Goal: Contribute content: Contribute content

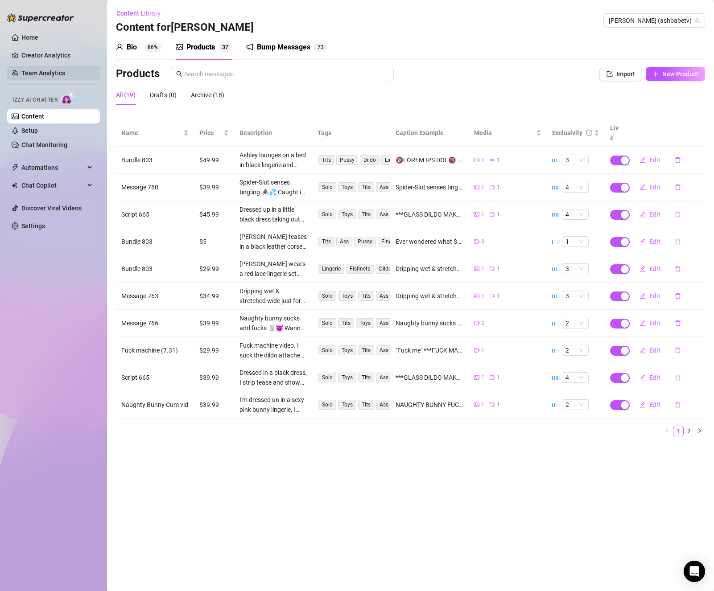
click at [44, 70] on link "Team Analytics" at bounding box center [43, 73] width 44 height 7
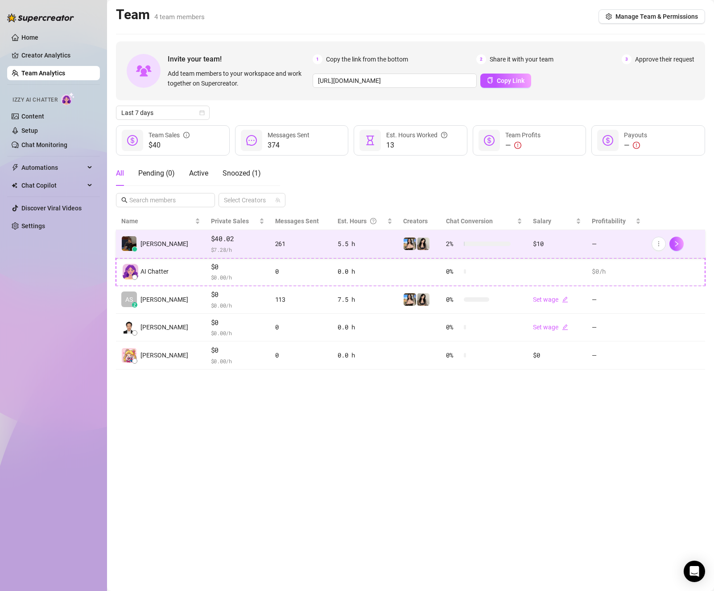
click at [166, 240] on td "[PERSON_NAME]" at bounding box center [161, 244] width 90 height 28
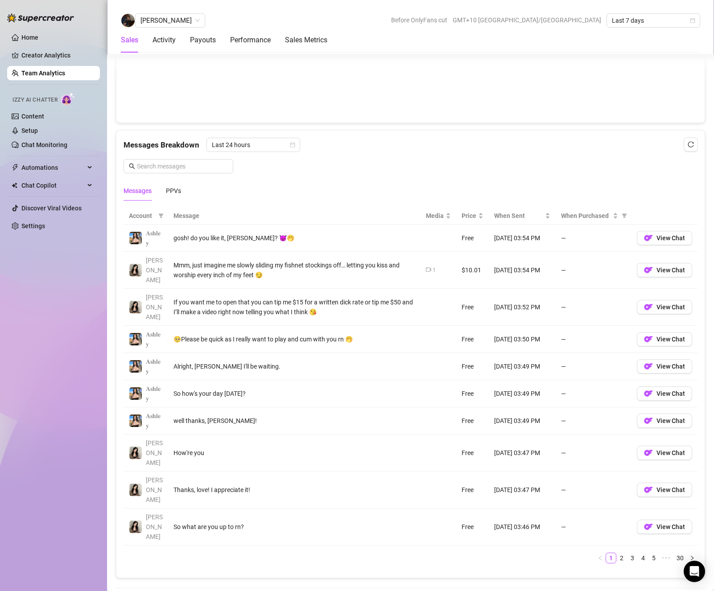
scroll to position [535, 0]
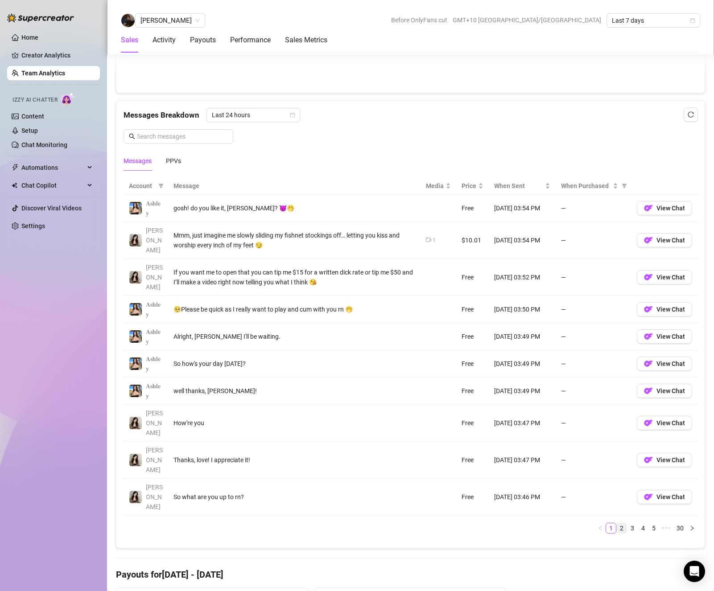
click at [617, 523] on link "2" at bounding box center [622, 528] width 10 height 10
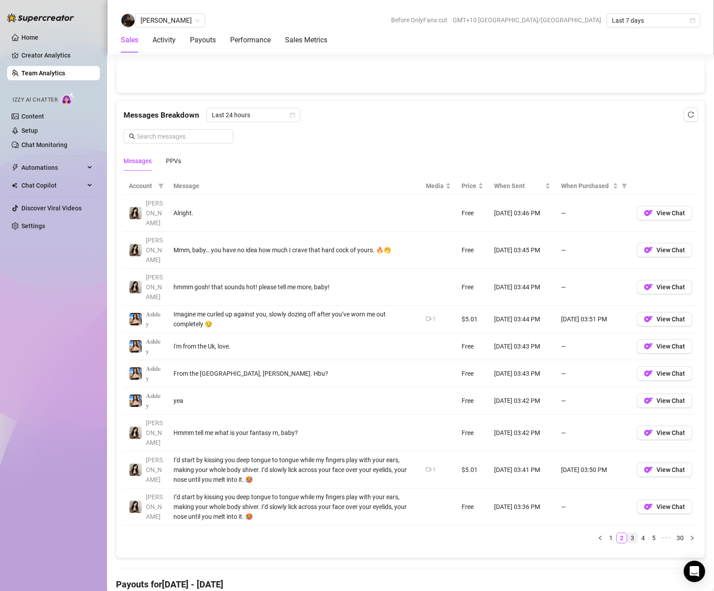
click at [627, 533] on link "3" at bounding box center [632, 538] width 10 height 10
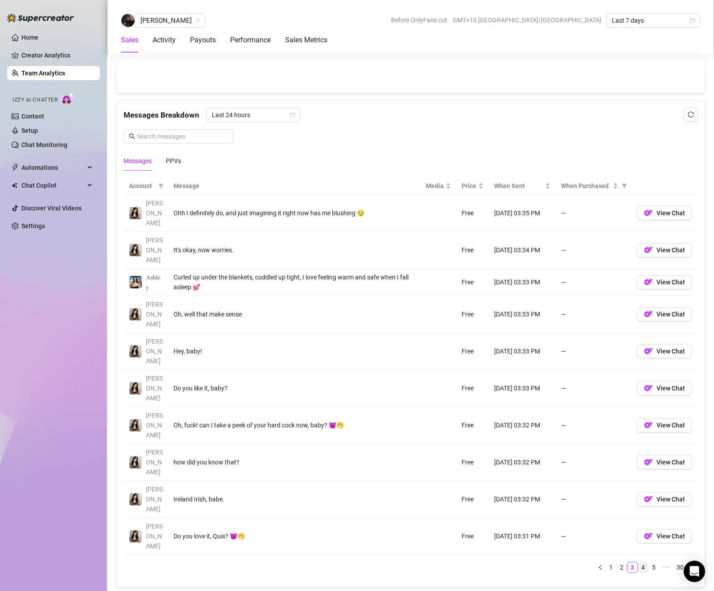
click at [638, 563] on link "4" at bounding box center [643, 568] width 10 height 10
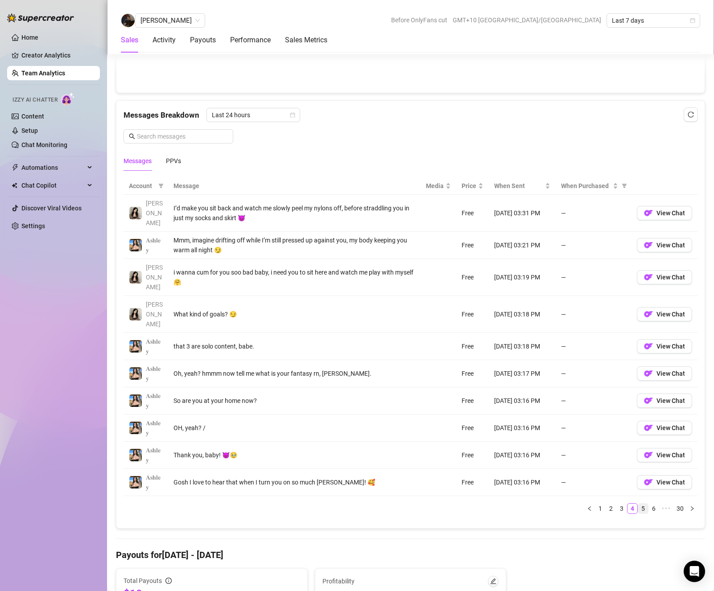
click at [638, 504] on link "5" at bounding box center [643, 509] width 10 height 10
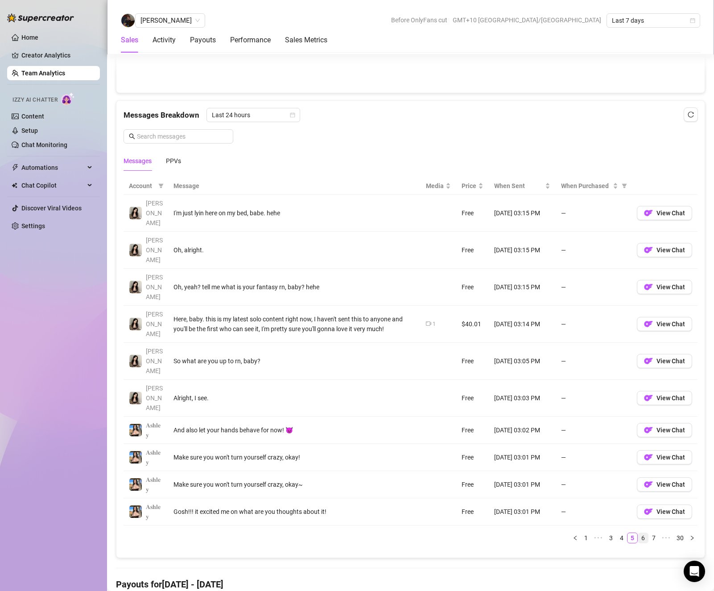
click at [638, 533] on link "6" at bounding box center [643, 538] width 10 height 10
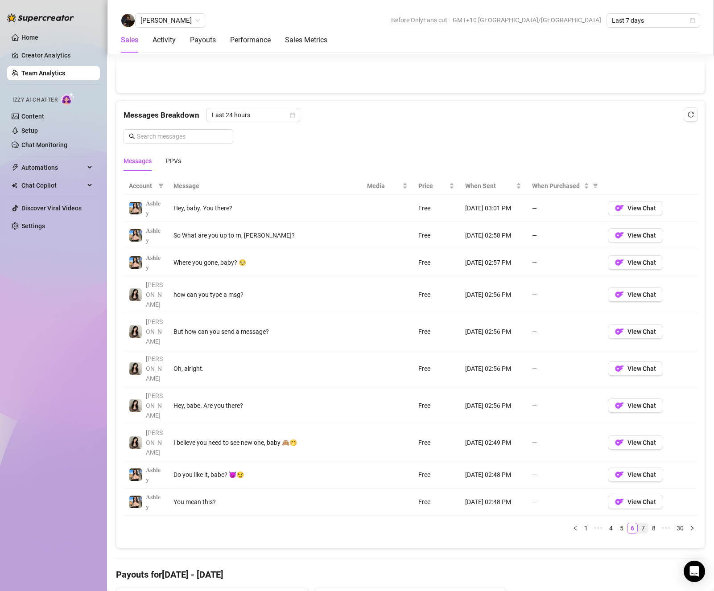
click at [640, 523] on link "7" at bounding box center [643, 528] width 10 height 10
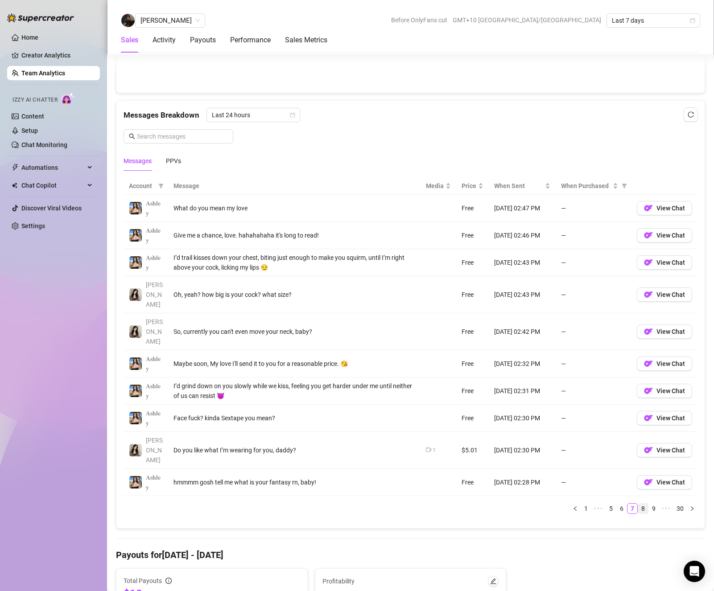
click at [638, 504] on link "8" at bounding box center [643, 509] width 10 height 10
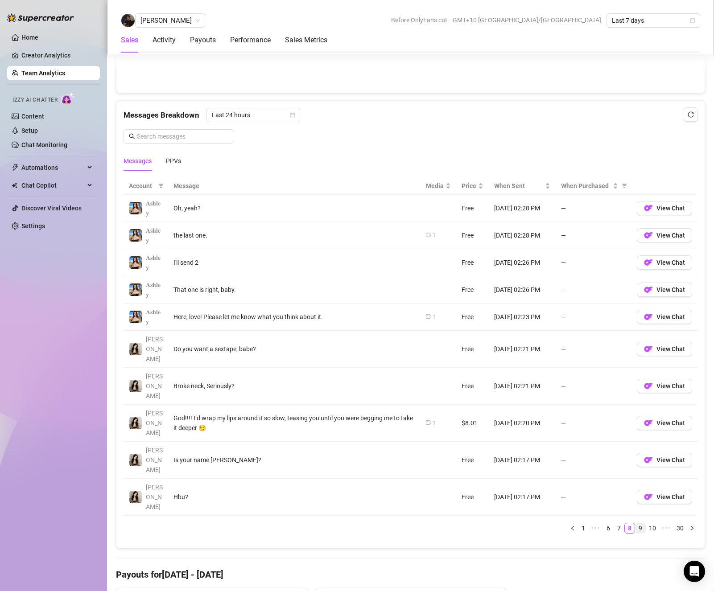
click at [638, 523] on link "9" at bounding box center [640, 528] width 10 height 10
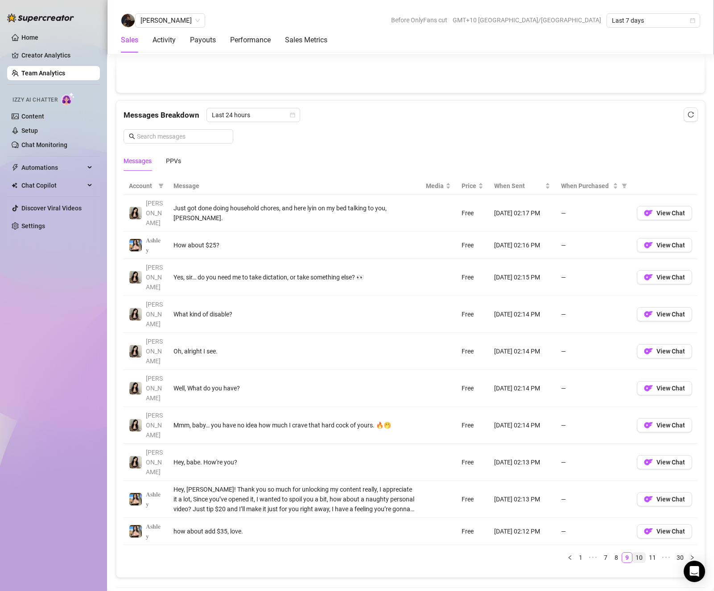
click at [633, 553] on link "10" at bounding box center [639, 558] width 12 height 10
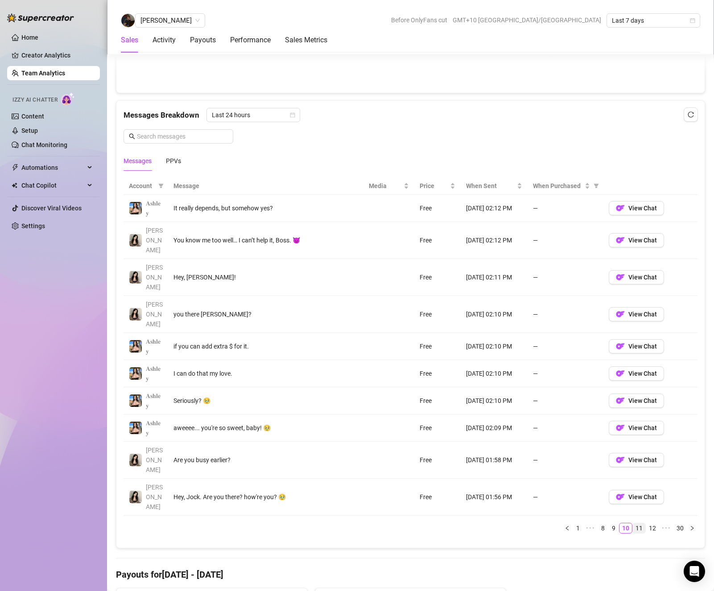
click at [633, 523] on link "11" at bounding box center [639, 528] width 12 height 10
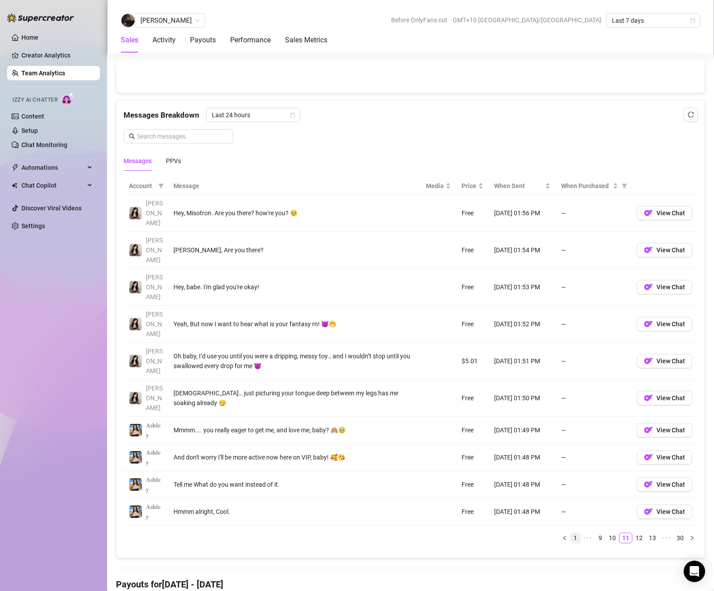
click at [570, 533] on link "1" at bounding box center [575, 538] width 10 height 10
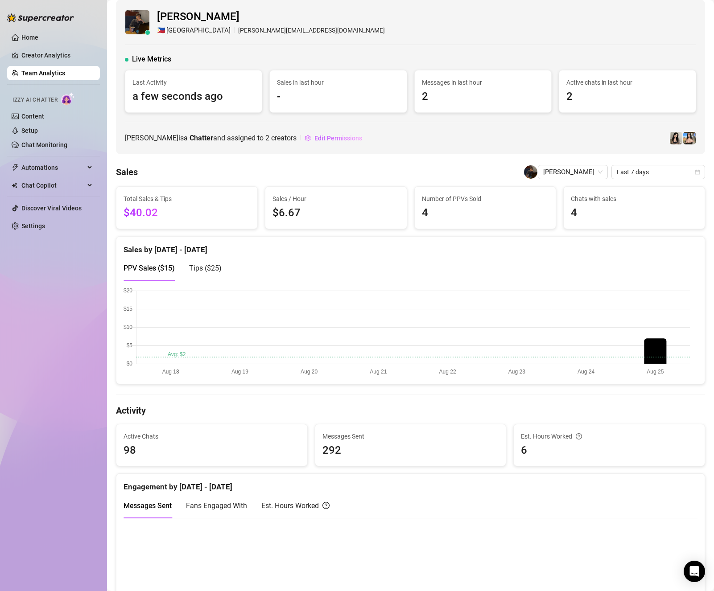
scroll to position [0, 0]
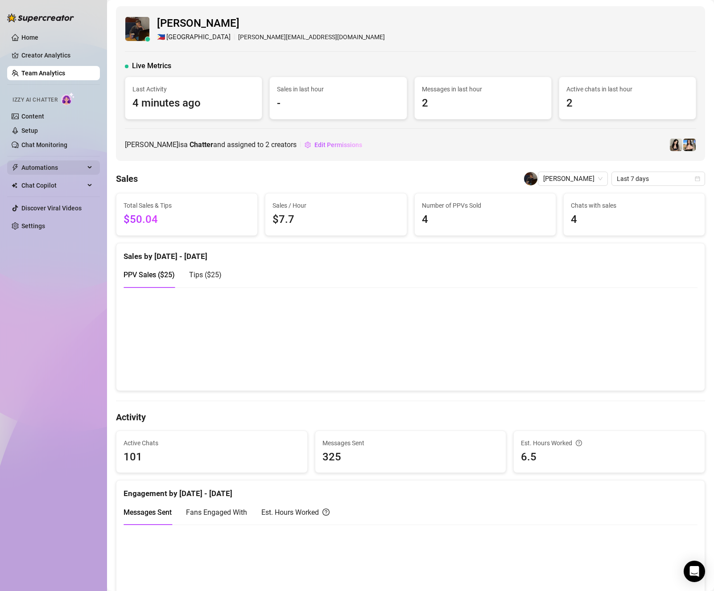
click at [62, 166] on span "Automations" at bounding box center [52, 167] width 63 height 14
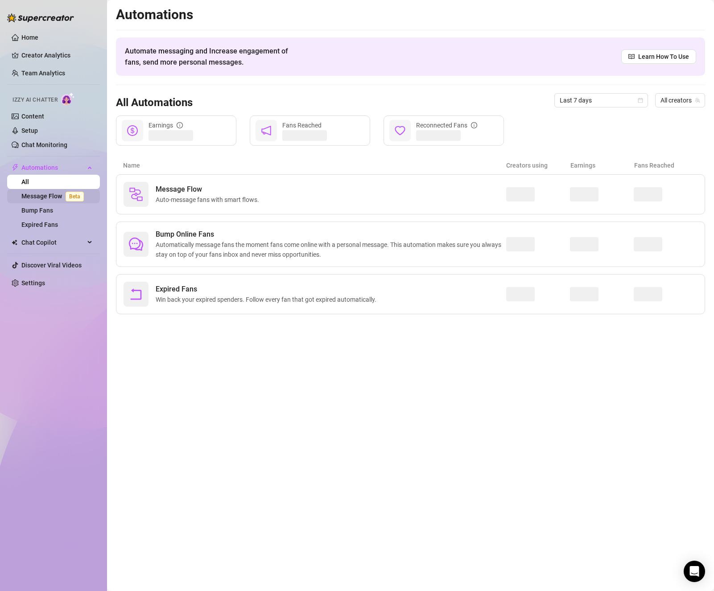
click at [52, 196] on link "Message Flow Beta" at bounding box center [54, 196] width 66 height 7
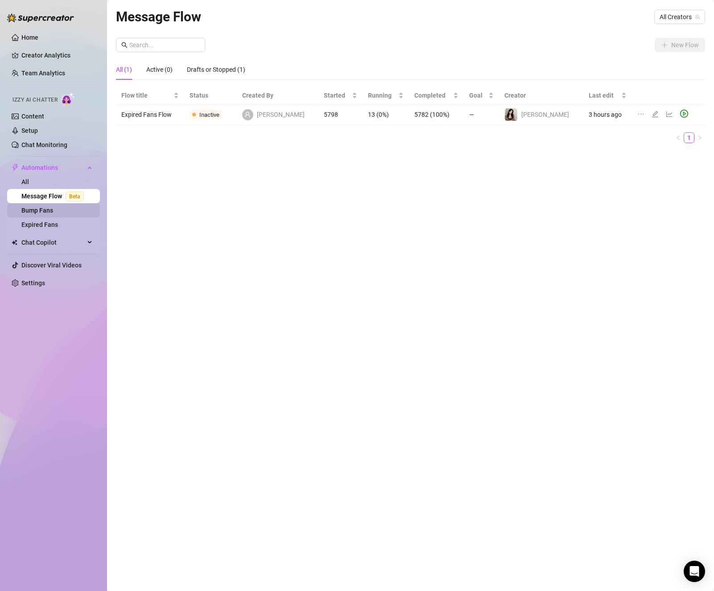
click at [37, 214] on link "Bump Fans" at bounding box center [37, 210] width 32 height 7
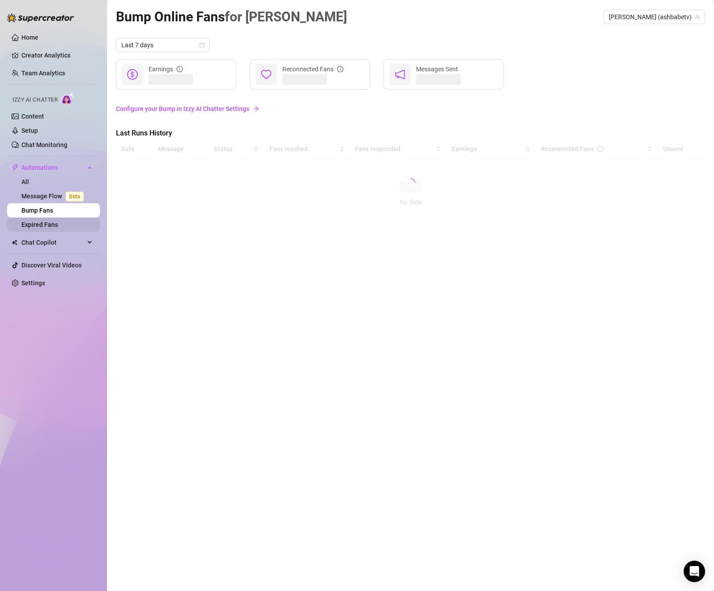
click at [58, 228] on link "Expired Fans" at bounding box center [39, 224] width 37 height 7
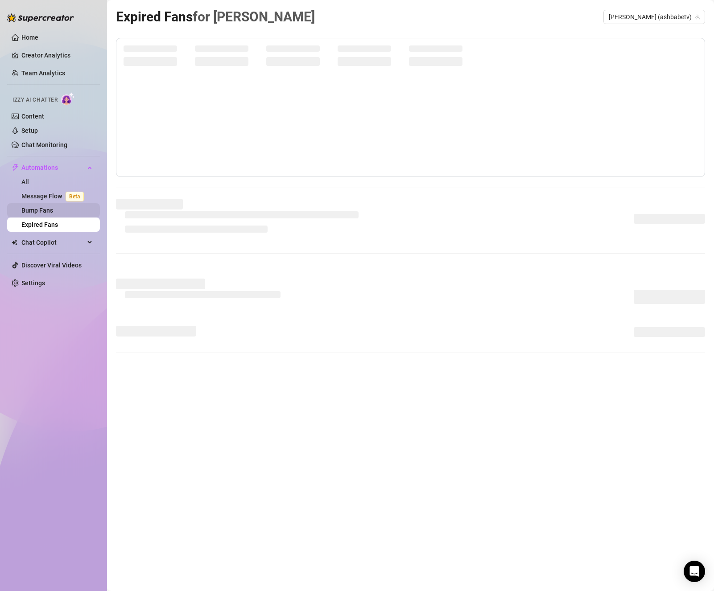
click at [52, 210] on link "Bump Fans" at bounding box center [37, 210] width 32 height 7
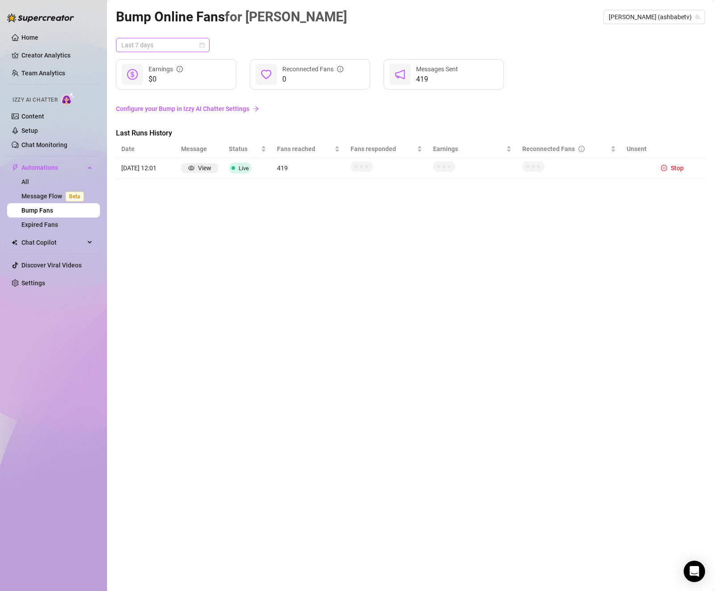
click at [168, 45] on span "Last 7 days" at bounding box center [162, 44] width 83 height 13
click at [164, 109] on link "Configure your Bump in Izzy AI Chatter Settings" at bounding box center [410, 109] width 589 height 10
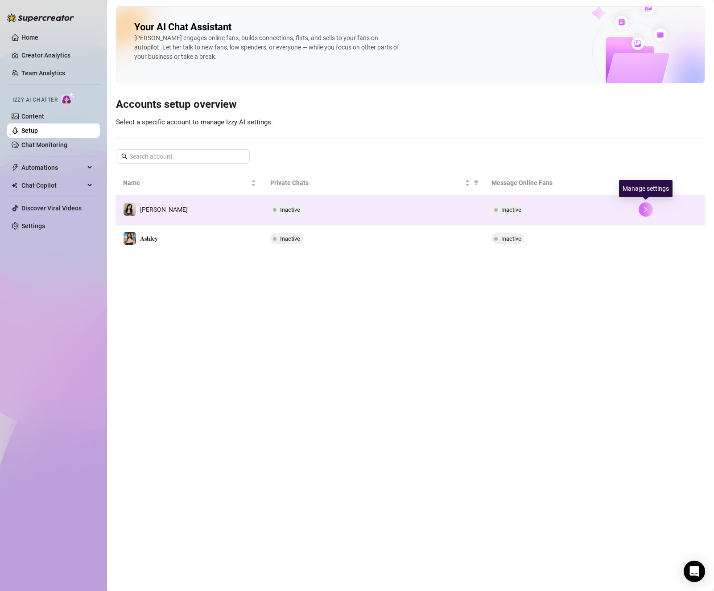
click at [648, 208] on icon "right" at bounding box center [645, 209] width 6 height 6
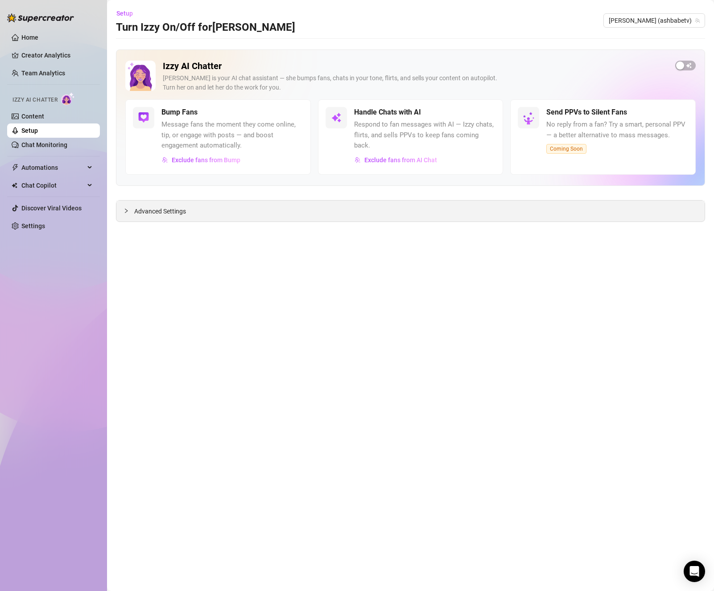
click at [127, 210] on icon "collapsed" at bounding box center [126, 211] width 3 height 4
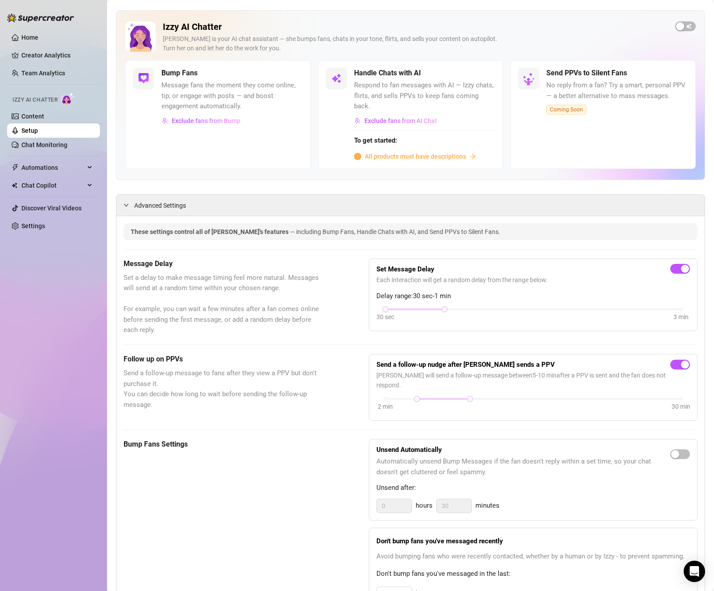
scroll to position [45, 0]
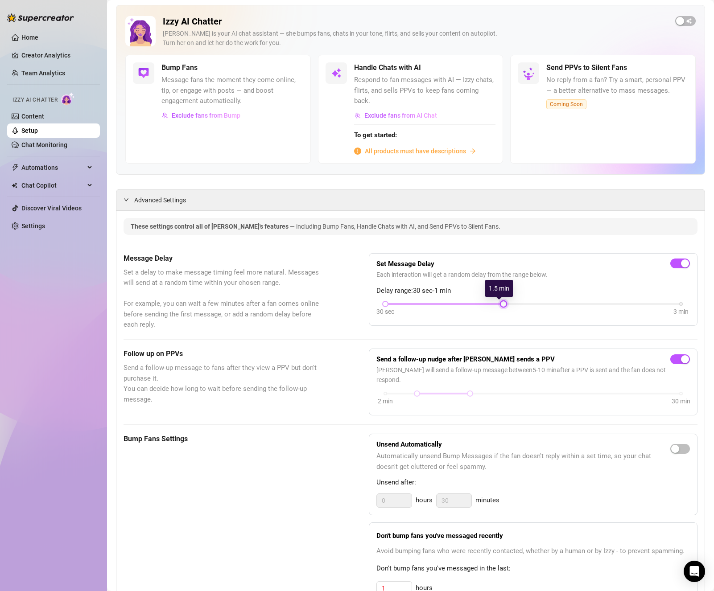
drag, startPoint x: 444, startPoint y: 305, endPoint x: 489, endPoint y: 304, distance: 44.1
click at [489, 304] on div "30 sec 3 min" at bounding box center [533, 303] width 296 height 4
drag, startPoint x: 469, startPoint y: 385, endPoint x: 685, endPoint y: 389, distance: 216.3
click at [685, 389] on div "Send a follow-up nudge after Izzy sends a PPV Izzy will send a follow-up messag…" at bounding box center [533, 382] width 329 height 67
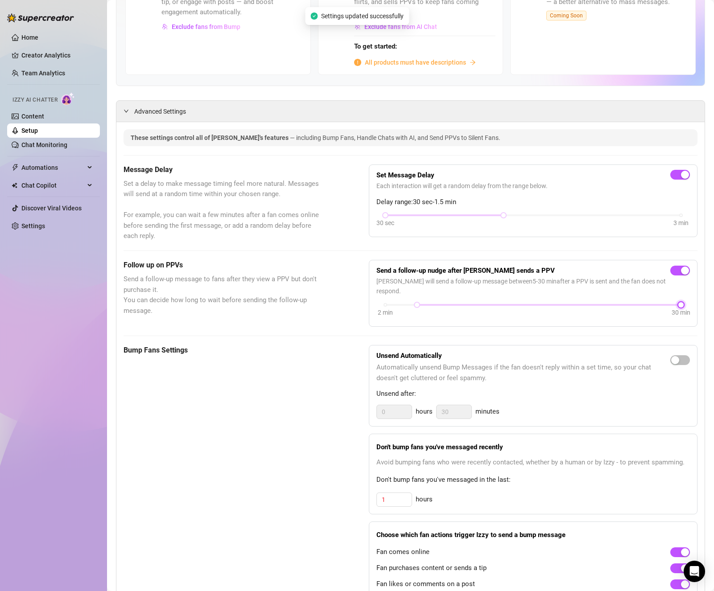
scroll to position [134, 0]
click at [676, 355] on span "button" at bounding box center [680, 360] width 20 height 10
click at [389, 405] on input "0" at bounding box center [394, 411] width 35 height 13
drag, startPoint x: 387, startPoint y: 401, endPoint x: 377, endPoint y: 400, distance: 10.3
click at [377, 405] on input "0" at bounding box center [394, 411] width 35 height 13
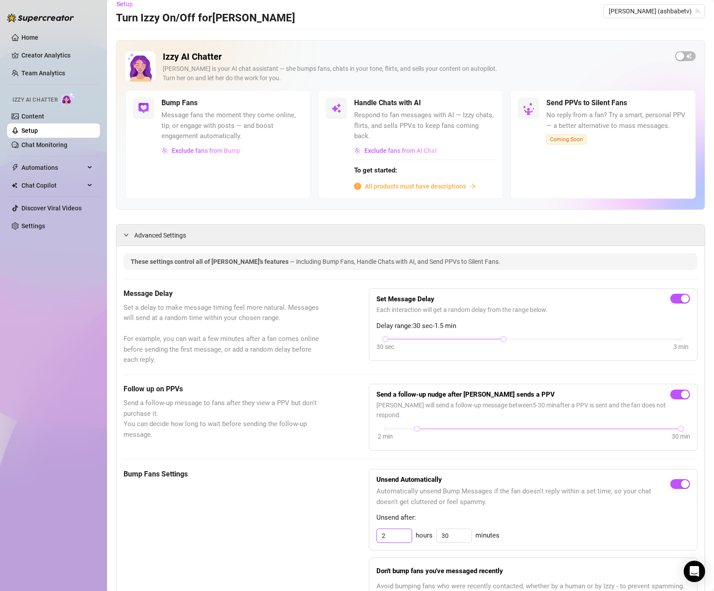
scroll to position [0, 0]
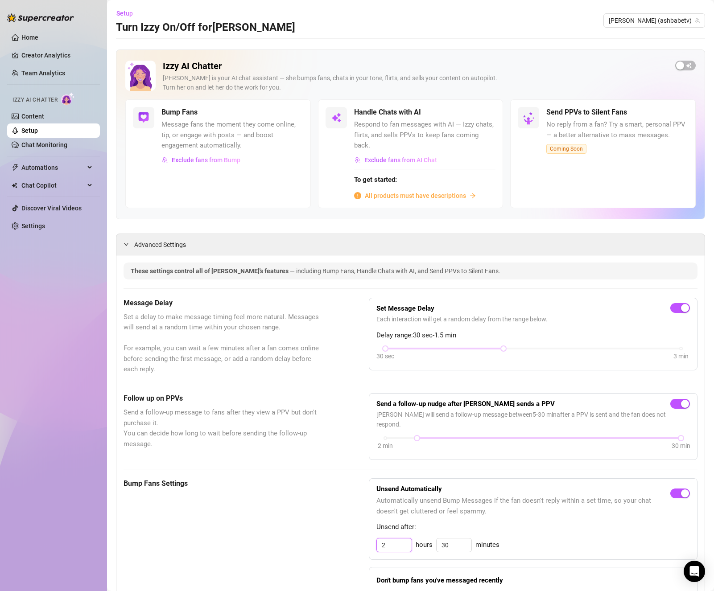
type input "2"
click at [390, 196] on span "All products must have descriptions" at bounding box center [415, 196] width 101 height 10
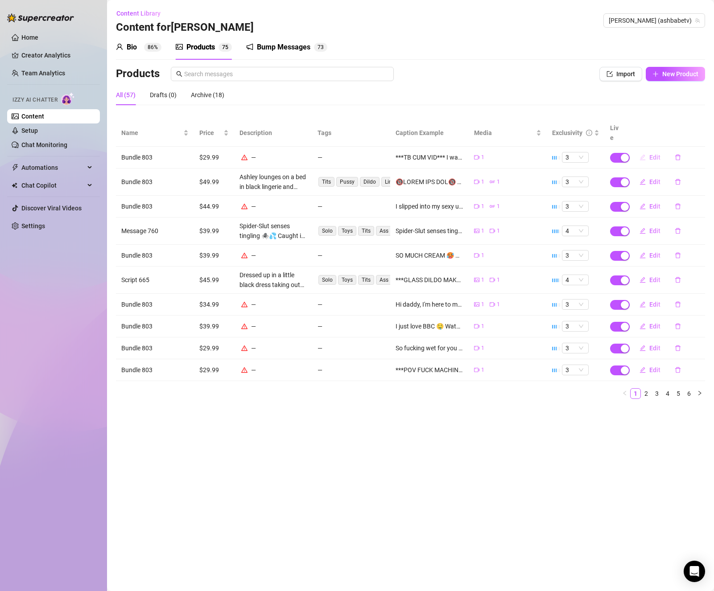
click at [653, 154] on span "Edit" at bounding box center [654, 157] width 11 height 7
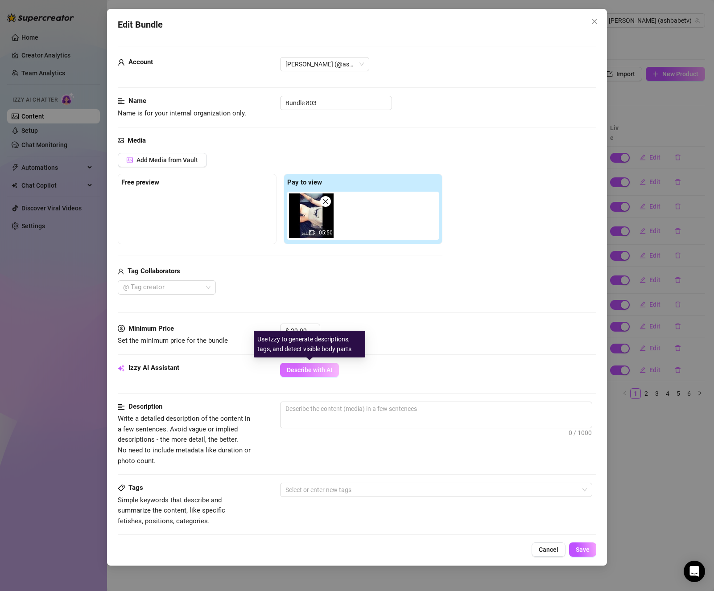
click at [305, 370] on span "Describe with AI" at bounding box center [309, 369] width 45 height 7
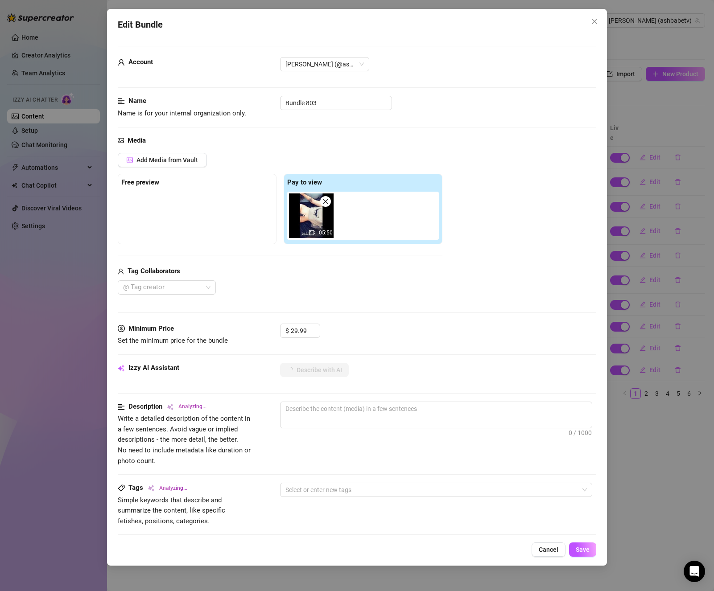
type textarea "[PERSON_NAME]"
type textarea "Ashley is"
type textarea "Ashley is lying"
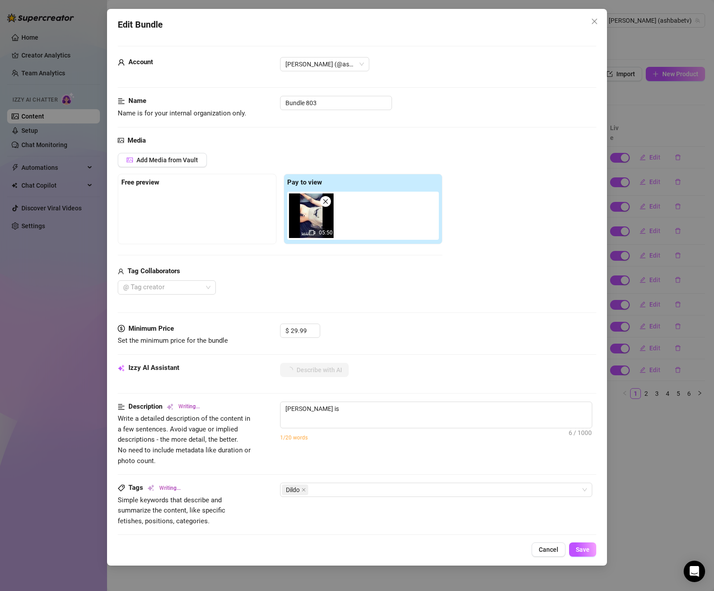
type textarea "Ashley is lying"
type textarea "Ashley is lying back"
type textarea "Ashley is lying back in"
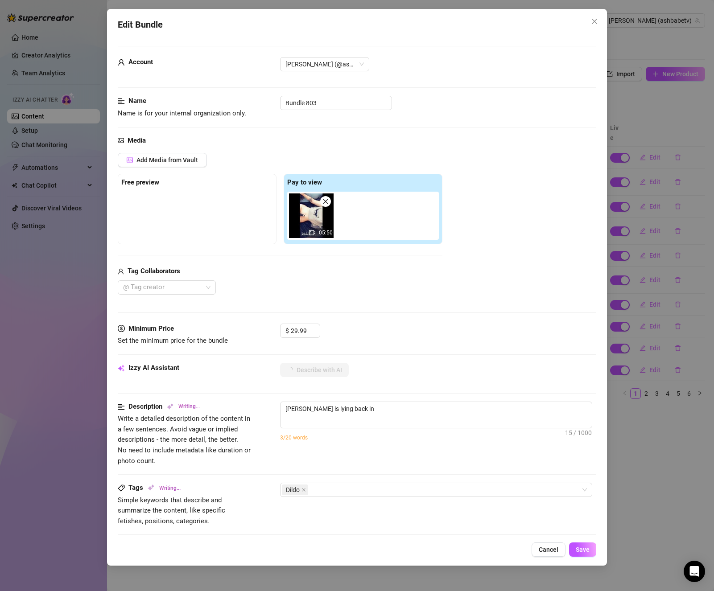
type textarea "Ashley is lying back in a"
type textarea "Ashley is lying back in a casual"
type textarea "Ashley is lying back in a casual top,"
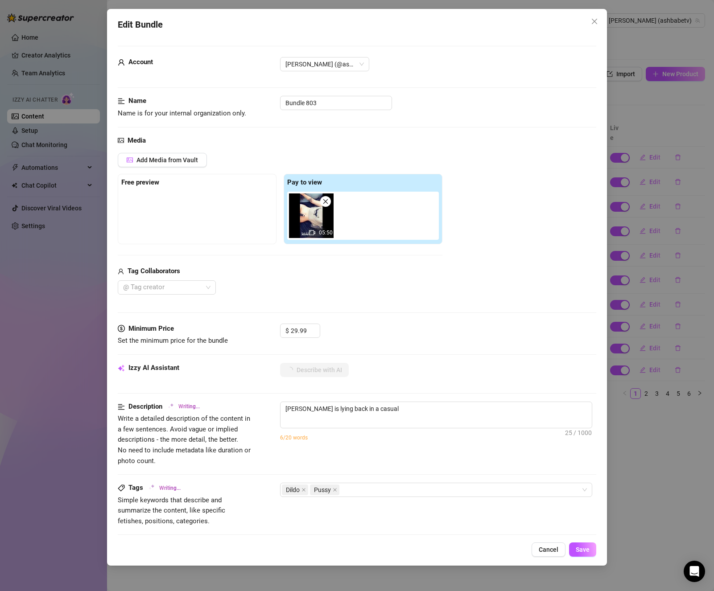
type textarea "Ashley is lying back in a casual top,"
type textarea "Ashley is lying back in a casual top, sucking"
type textarea "Ashley is lying back in a casual top, sucking on"
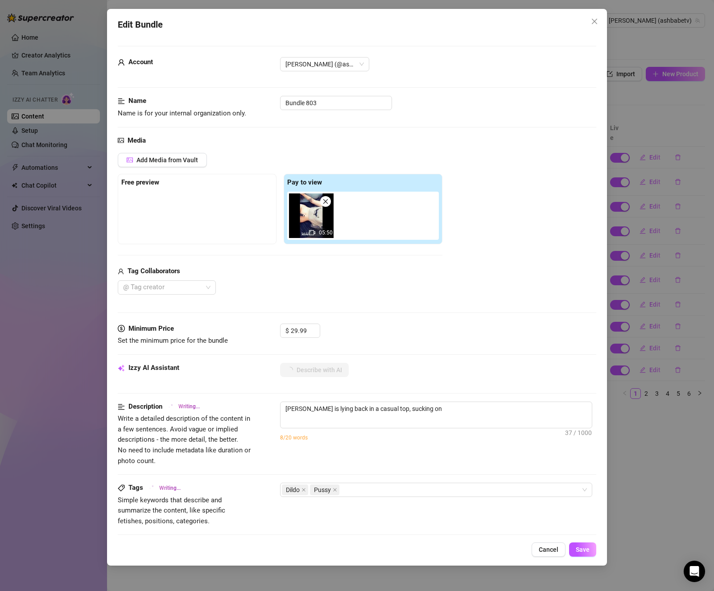
type textarea "Ashley is lying back in a casual top, sucking on a"
type textarea "Ashley is lying back in a casual top, sucking on a thick"
type textarea "Ashley is lying back in a casual top, sucking on a thick black"
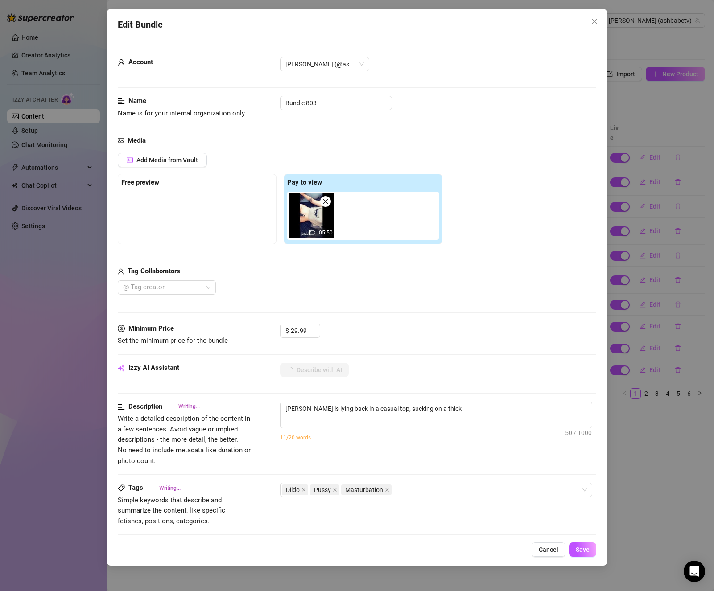
type textarea "Ashley is lying back in a casual top, sucking on a thick black"
type textarea "Ashley is lying back in a casual top, sucking on a thick black dildo"
type textarea "Ashley is lying back in a casual top, sucking on a thick black dildo before"
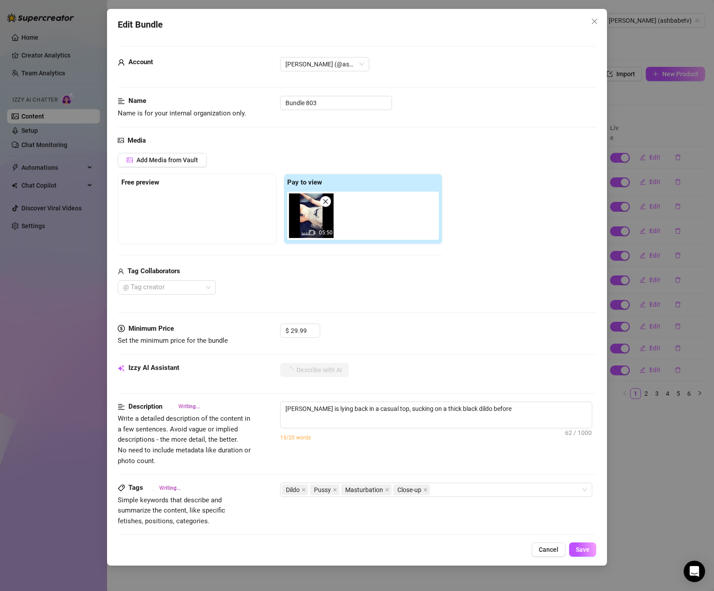
type textarea "Ashley is lying back in a casual top, sucking on a thick black dildo before sli…"
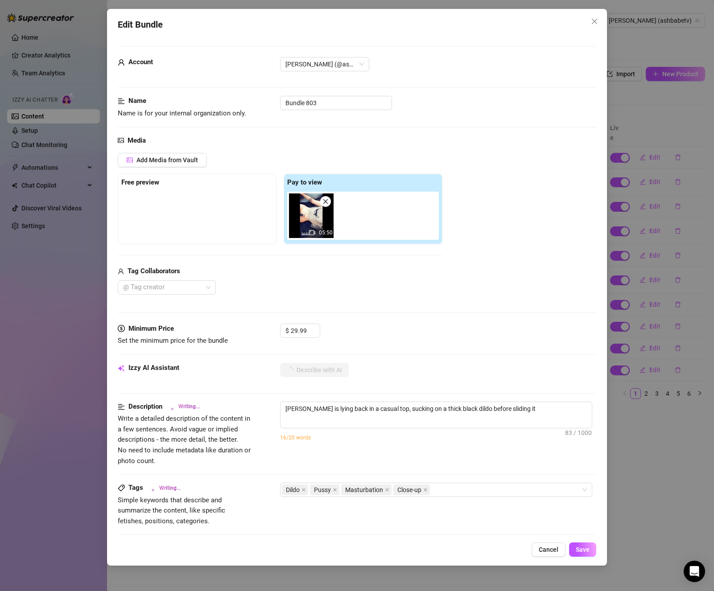
type textarea "Ashley is lying back in a casual top, sucking on a thick black dildo before sli…"
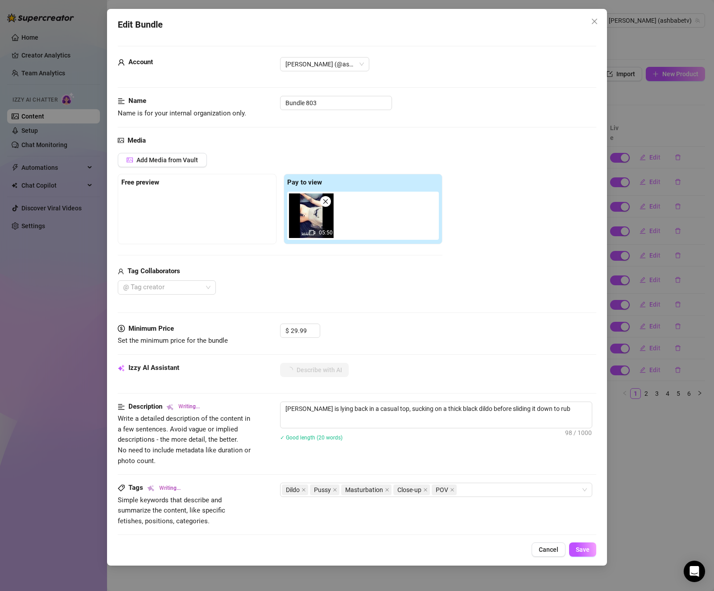
type textarea "Ashley is lying back in a casual top, sucking on a thick black dildo before sli…"
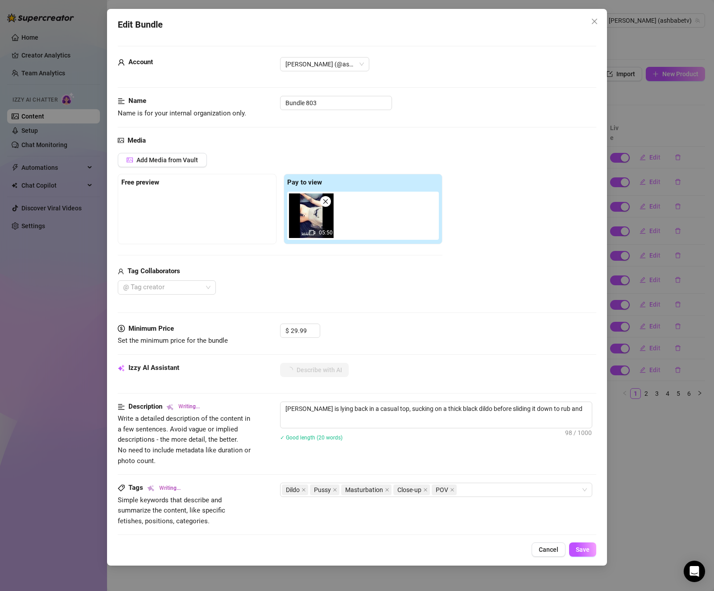
type textarea "Ashley is lying back in a casual top, sucking on a thick black dildo before sli…"
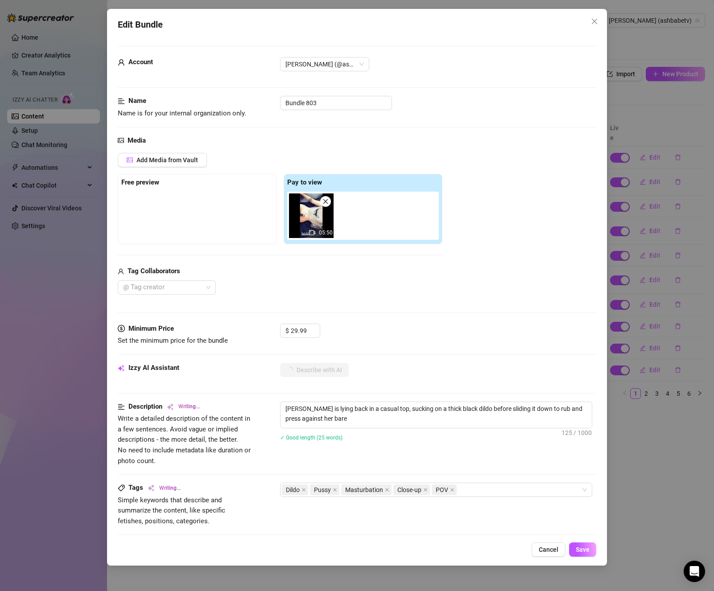
type textarea "Ashley is lying back in a casual top, sucking on a thick black dildo before sli…"
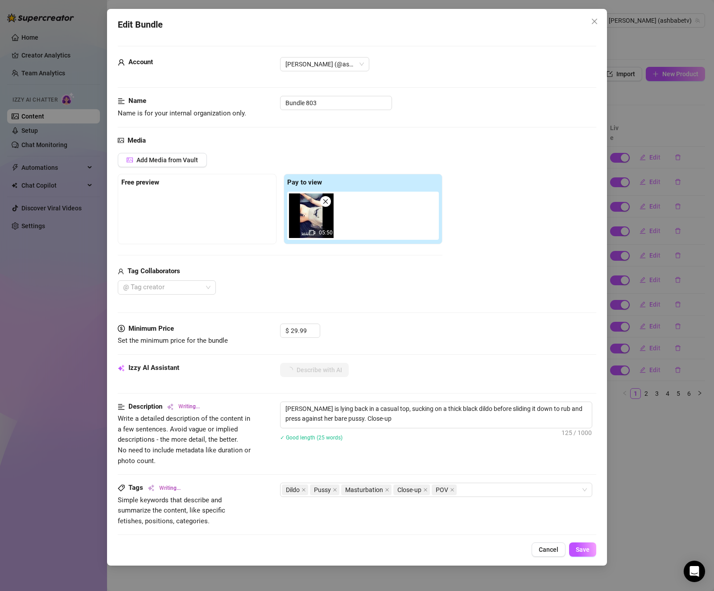
type textarea "Ashley is lying back in a casual top, sucking on a thick black dildo before sli…"
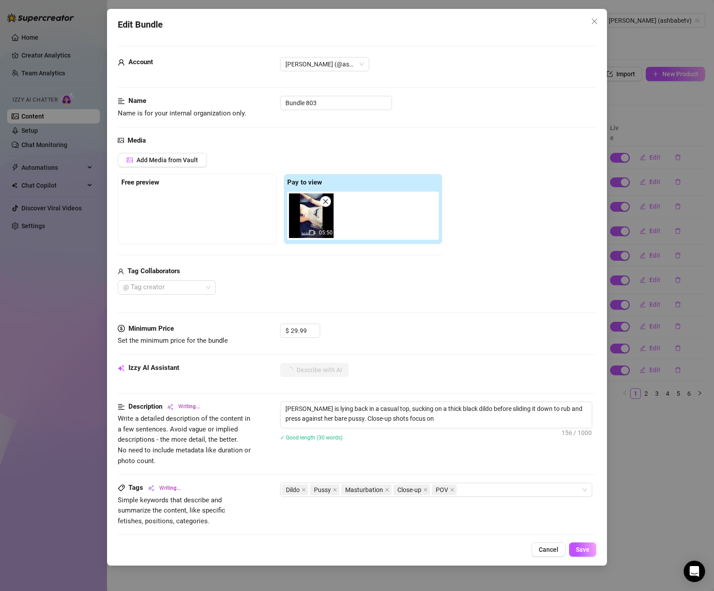
type textarea "Ashley is lying back in a casual top, sucking on a thick black dildo before sli…"
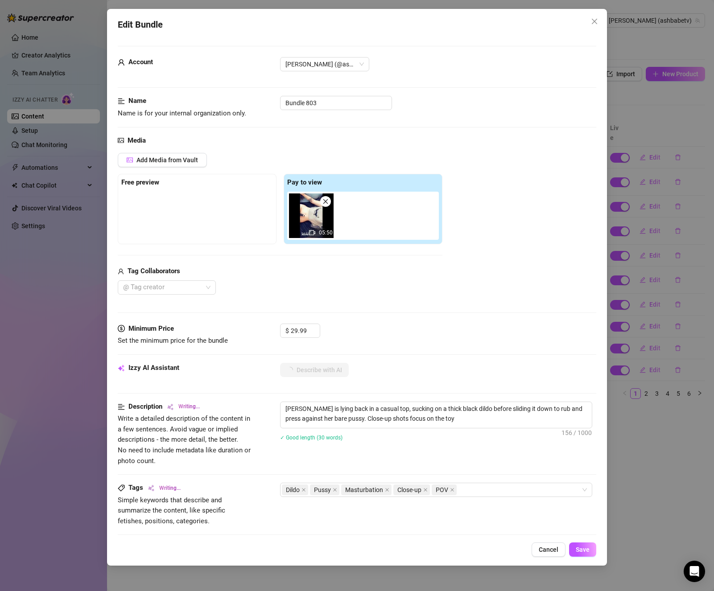
type textarea "Ashley is lying back in a casual top, sucking on a thick black dildo before sli…"
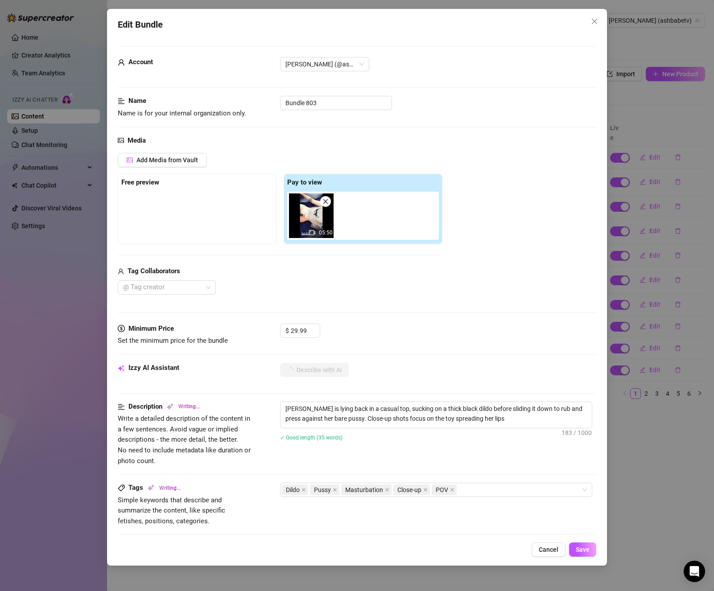
type textarea "Ashley is lying back in a casual top, sucking on a thick black dildo before sli…"
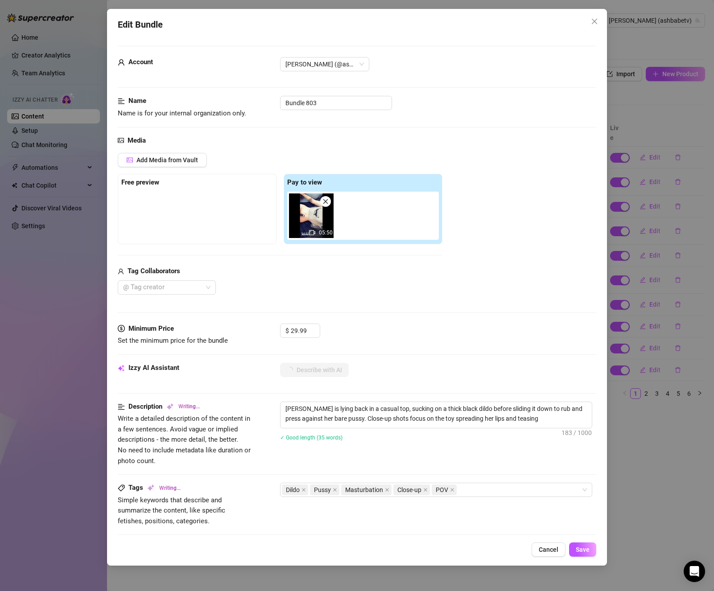
type textarea "Ashley is lying back in a casual top, sucking on a thick black dildo before sli…"
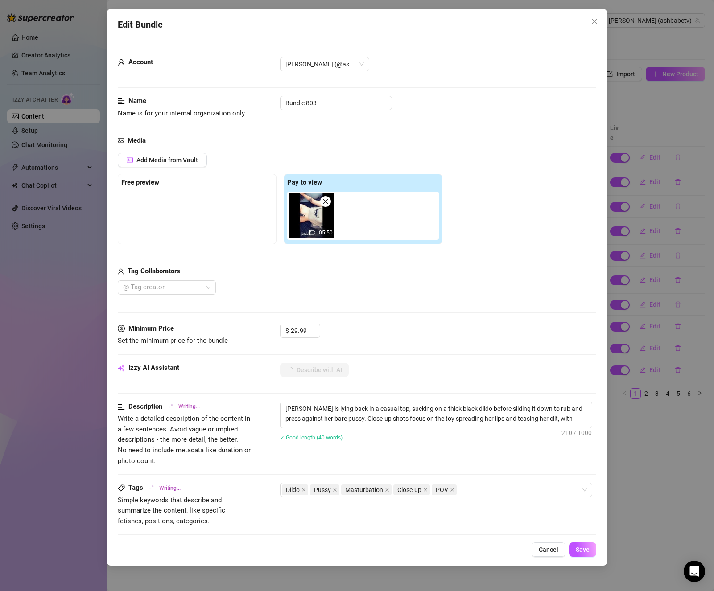
type textarea "Ashley is lying back in a casual top, sucking on a thick black dildo before sli…"
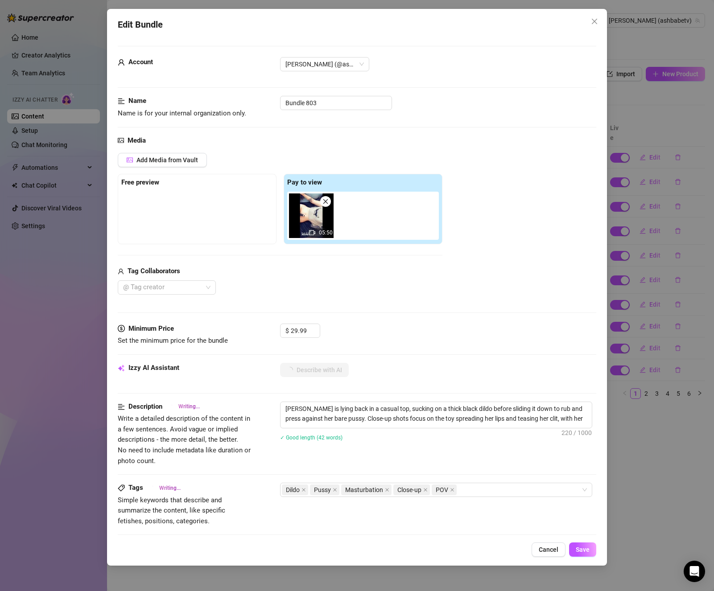
type textarea "Ashley is lying back in a casual top, sucking on a thick black dildo before sli…"
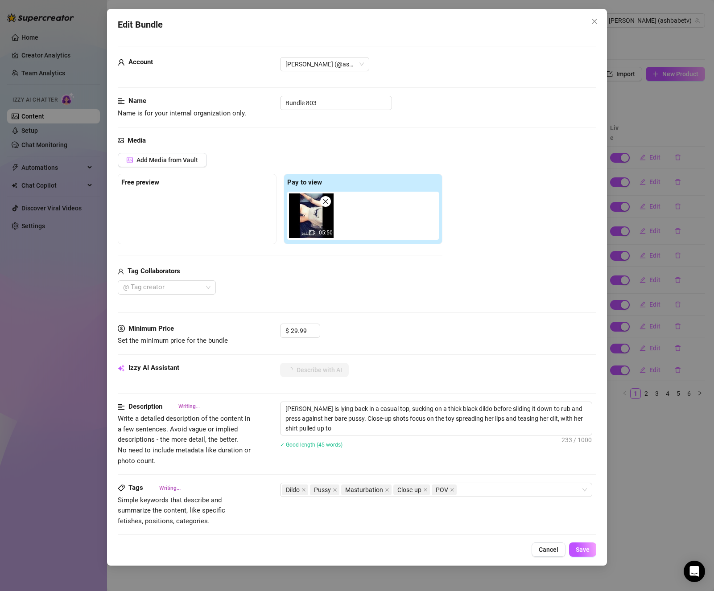
type textarea "Ashley is lying back in a casual top, sucking on a thick black dildo before sli…"
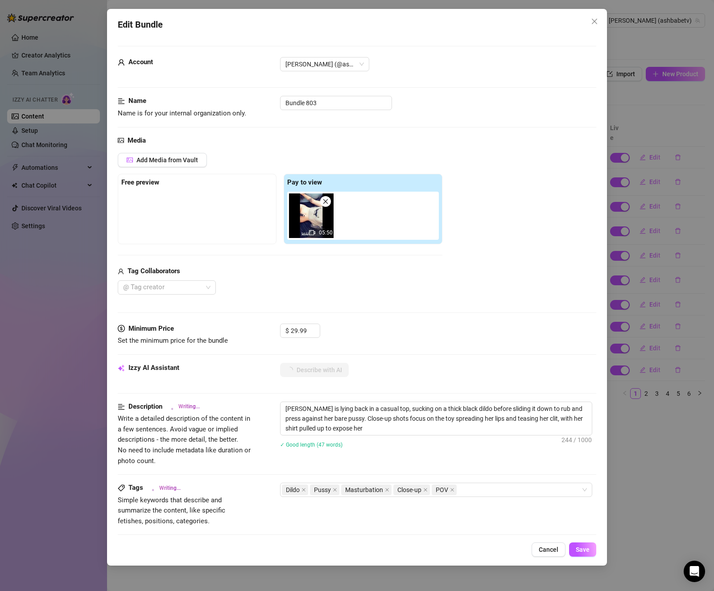
type textarea "Ashley is lying back in a casual top, sucking on a thick black dildo before sli…"
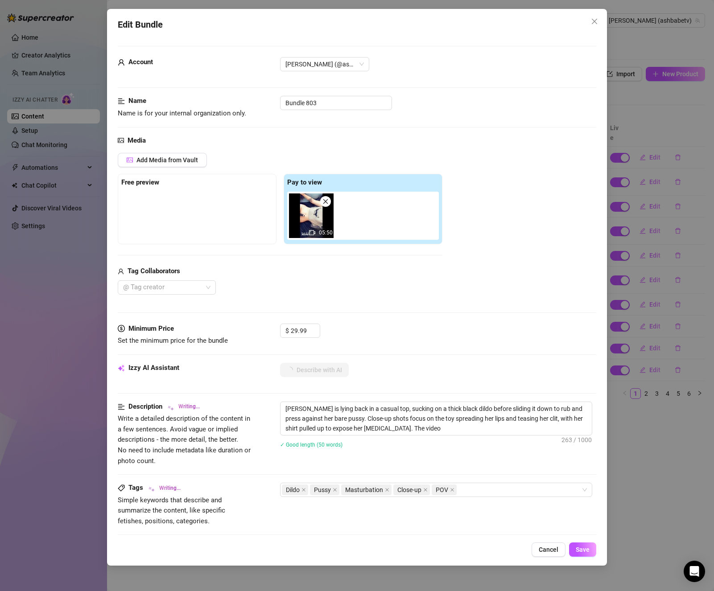
type textarea "Ashley is lying back in a casual top, sucking on a thick black dildo before sli…"
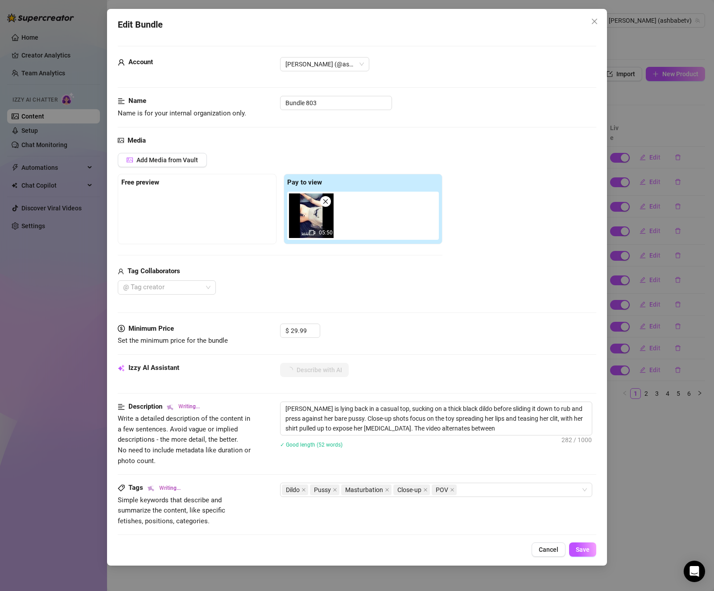
type textarea "Ashley is lying back in a casual top, sucking on a thick black dildo before sli…"
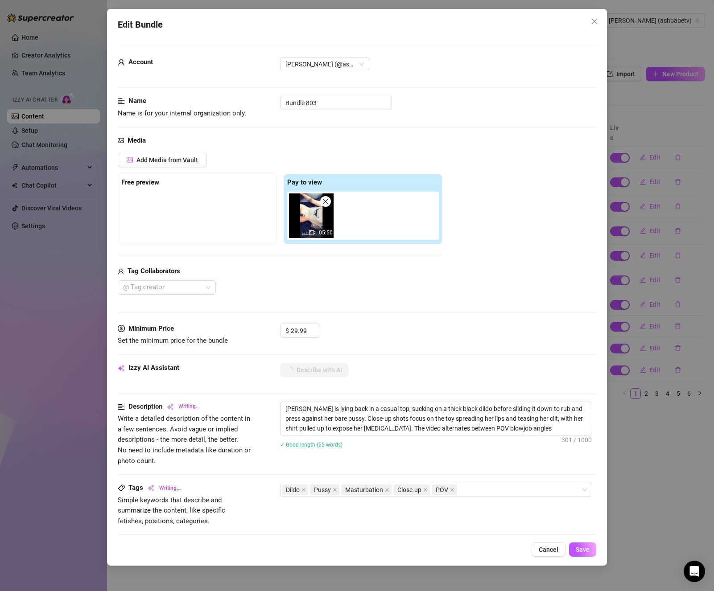
type textarea "Ashley is lying back in a casual top, sucking on a thick black dildo before sli…"
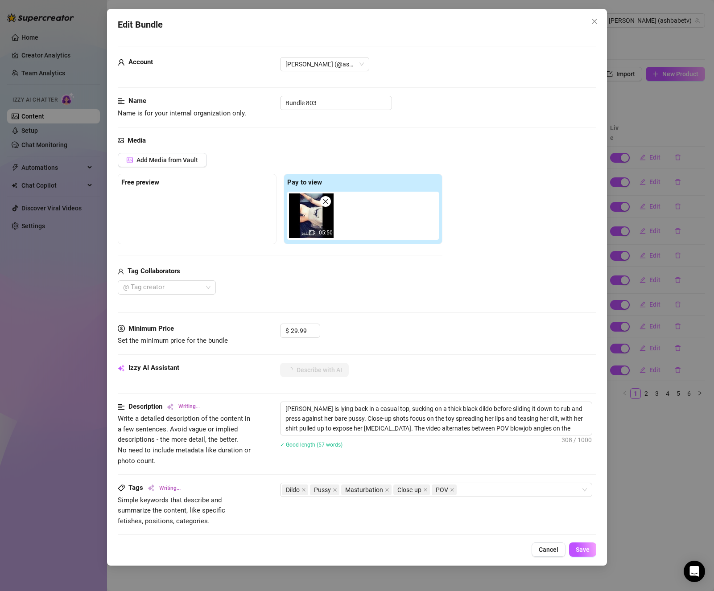
type textarea "Ashley is lying back in a casual top, sucking on a thick black dildo before sli…"
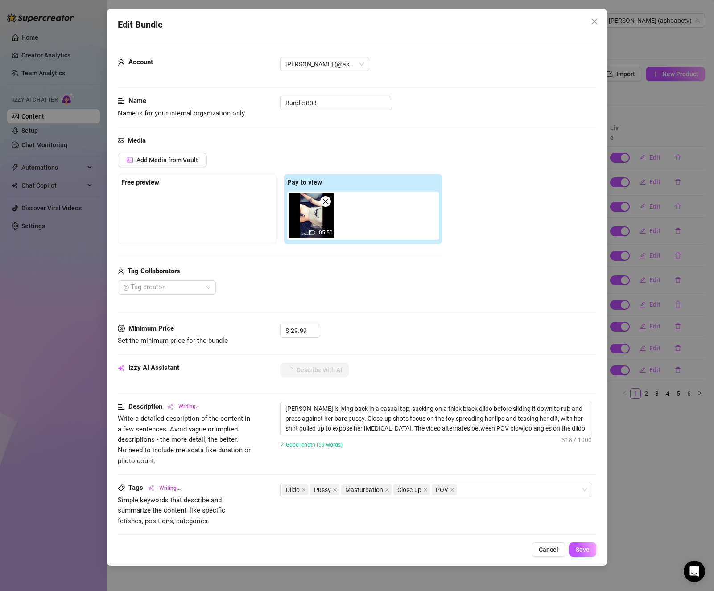
type textarea "Ashley is lying back in a casual top, sucking on a thick black dildo before sli…"
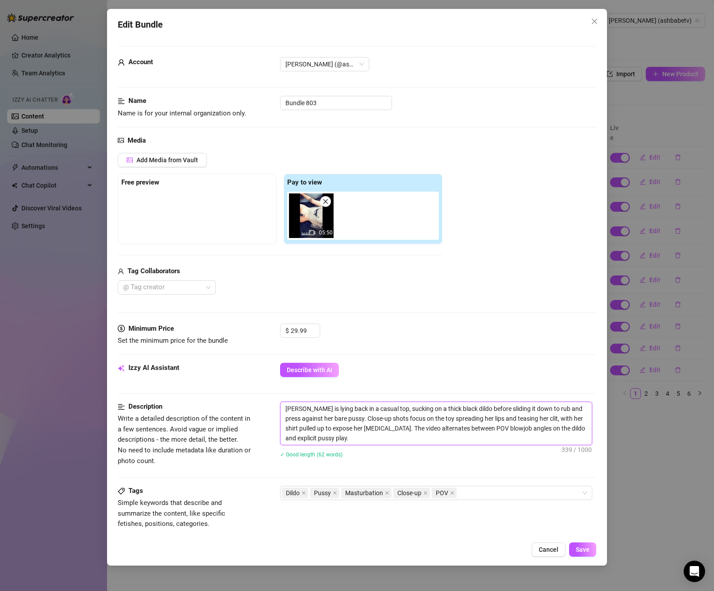
drag, startPoint x: 465, startPoint y: 408, endPoint x: 453, endPoint y: 408, distance: 11.6
click at [453, 408] on textarea "Ashley is lying back in a casual top, sucking on a thick black dildo before sli…" at bounding box center [435, 423] width 311 height 43
type textarea "Ashley is lying back in a casual top, sucking on a thick black v before sliding…"
type textarea "Ashley is lying back in a casual top, sucking on a thick black vi before slidin…"
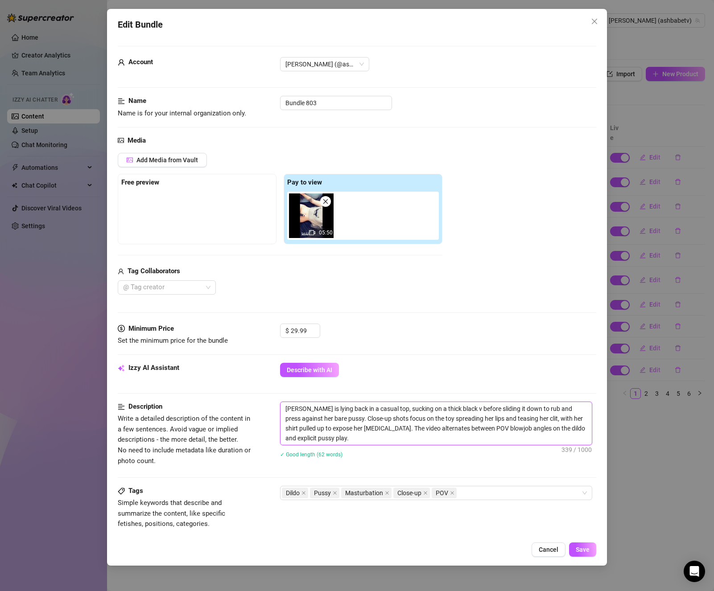
type textarea "Ashley is lying back in a casual top, sucking on a thick black vi before slidin…"
type textarea "Ashley is lying back in a casual top, sucking on a thick black vib before slidi…"
type textarea "Ashley is lying back in a casual top, sucking on a thick black vibr before slid…"
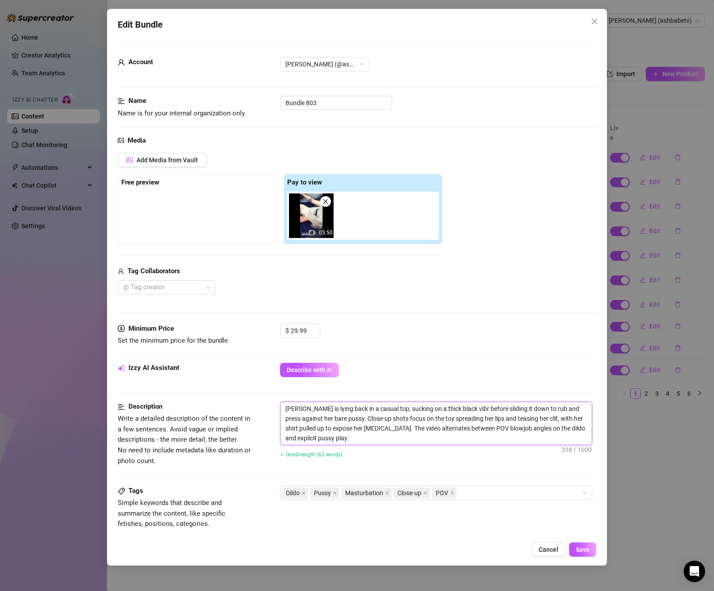
type textarea "Ashley is lying back in a casual top, sucking on a thick black vibra before sli…"
type textarea "Ashley is lying back in a casual top, sucking on a thick black vibrat before sl…"
type textarea "Ashley is lying back in a casual top, sucking on a thick black vibrato before s…"
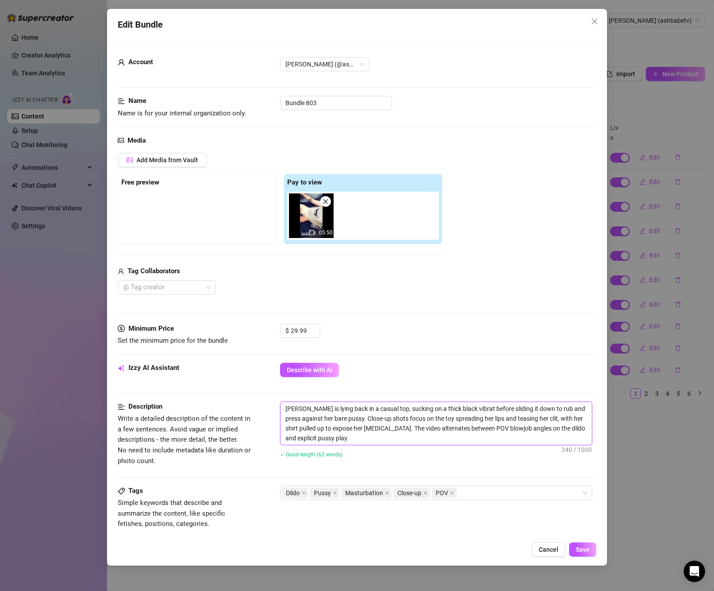
type textarea "Ashley is lying back in a casual top, sucking on a thick black vibrato before s…"
type textarea "Ashley is lying back in a casual top, sucking on a thick black vibrator before …"
drag, startPoint x: 544, startPoint y: 429, endPoint x: 532, endPoint y: 430, distance: 11.7
click at [532, 430] on textarea "Ashley is lying back in a casual top, sucking on a thick black vibrator before …" at bounding box center [435, 423] width 311 height 43
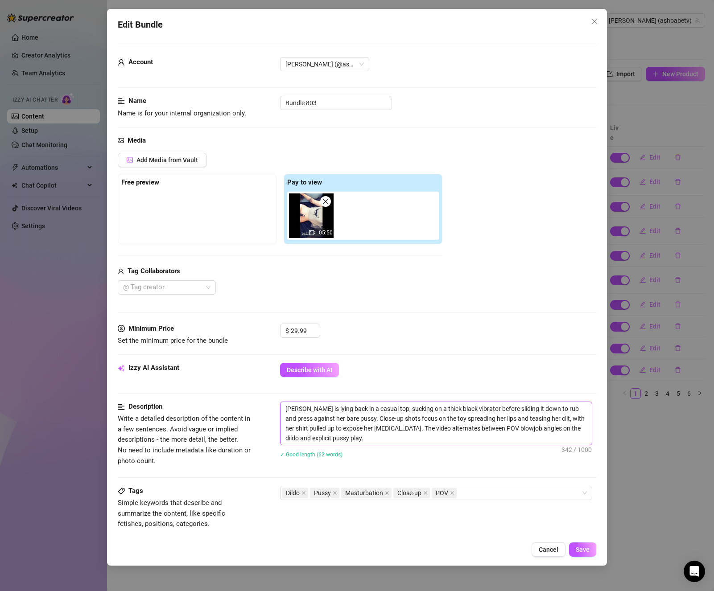
type textarea "Ashley is lying back in a casual top, sucking on a thick black vibrator before …"
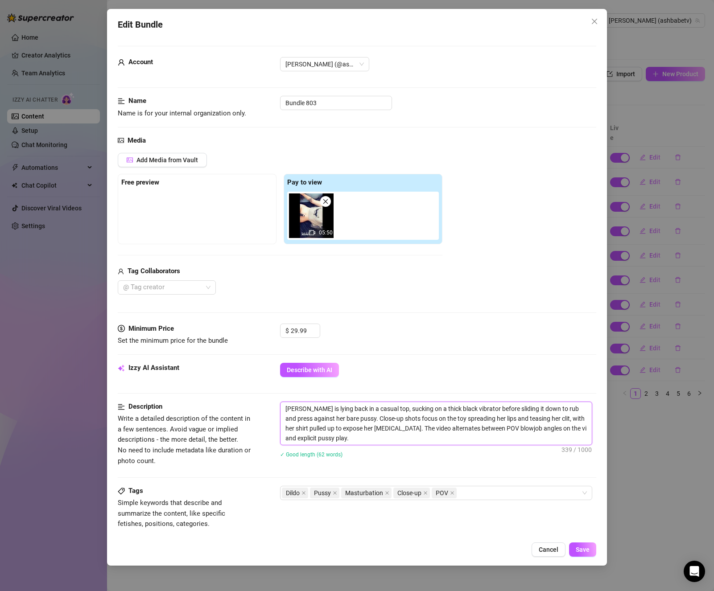
type textarea "Ashley is lying back in a casual top, sucking on a thick black vibrator before …"
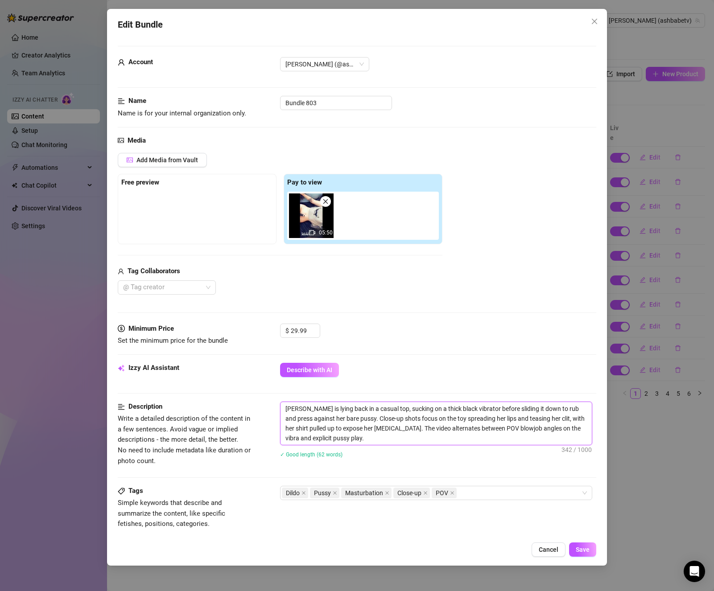
type textarea "Ashley is lying back in a casual top, sucking on a thick black vibrator before …"
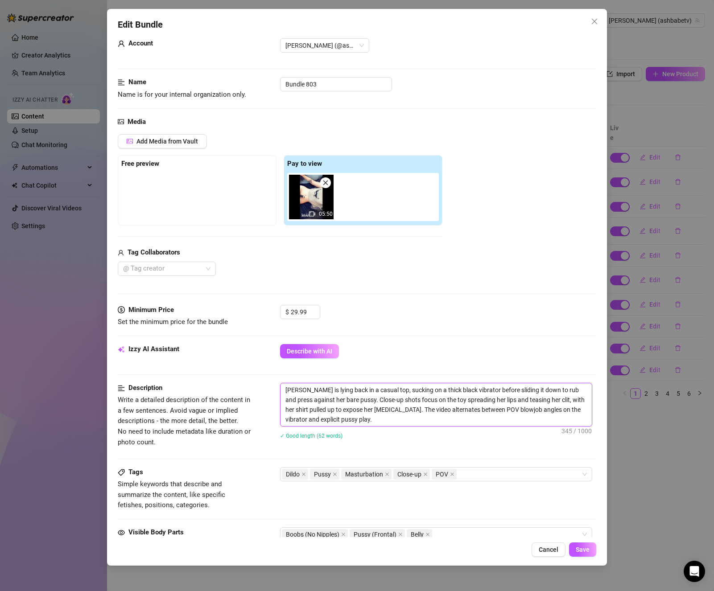
scroll to position [45, 0]
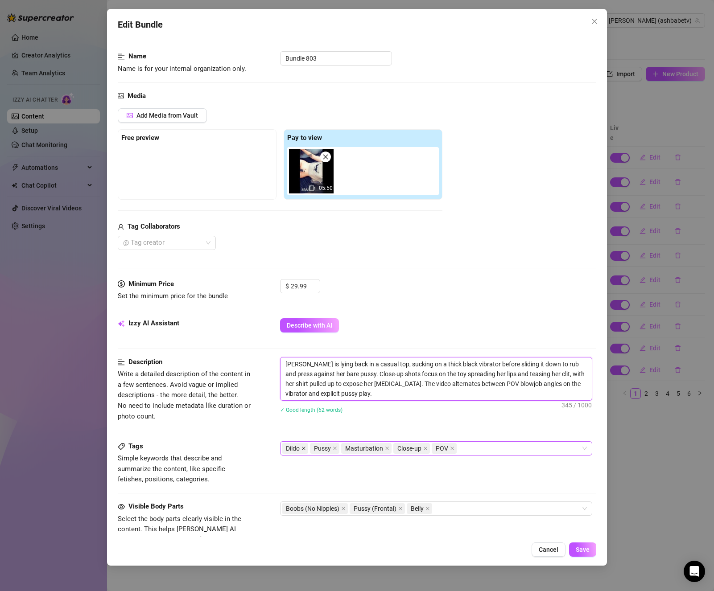
click at [303, 450] on icon "close" at bounding box center [304, 449] width 4 height 4
click at [477, 450] on div "Pussy Masturbation Close-up POV" at bounding box center [431, 448] width 299 height 12
type textarea "Ashley is lying back in a casual top, sucking on a thick black vibrator before …"
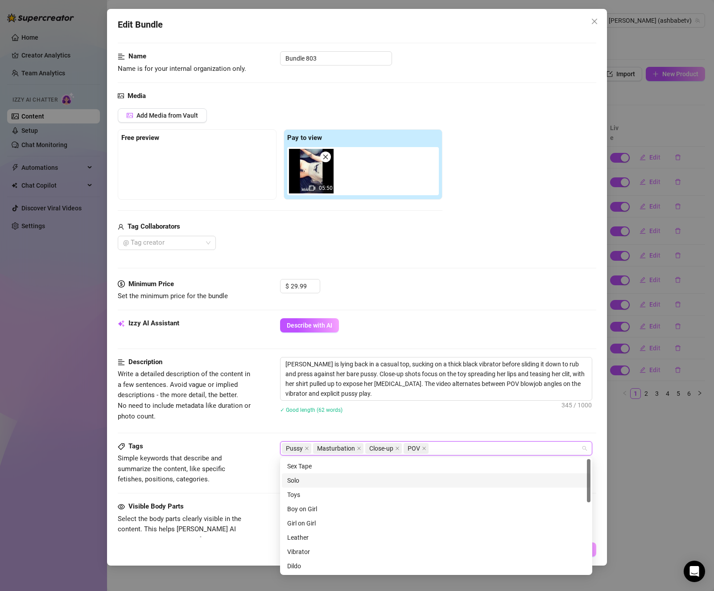
click at [303, 477] on div "Solo" at bounding box center [436, 481] width 298 height 10
click at [306, 493] on div "Toys" at bounding box center [436, 495] width 298 height 10
click at [315, 503] on div "Vibrator" at bounding box center [436, 507] width 298 height 10
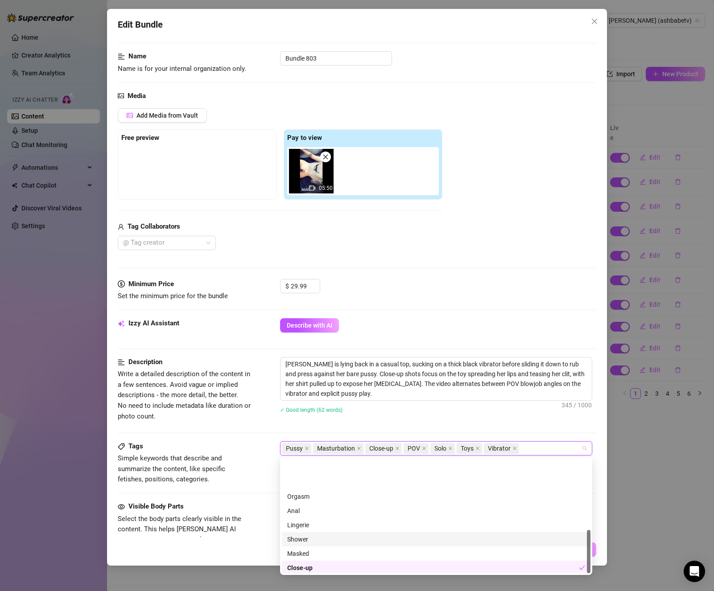
scroll to position [185, 0]
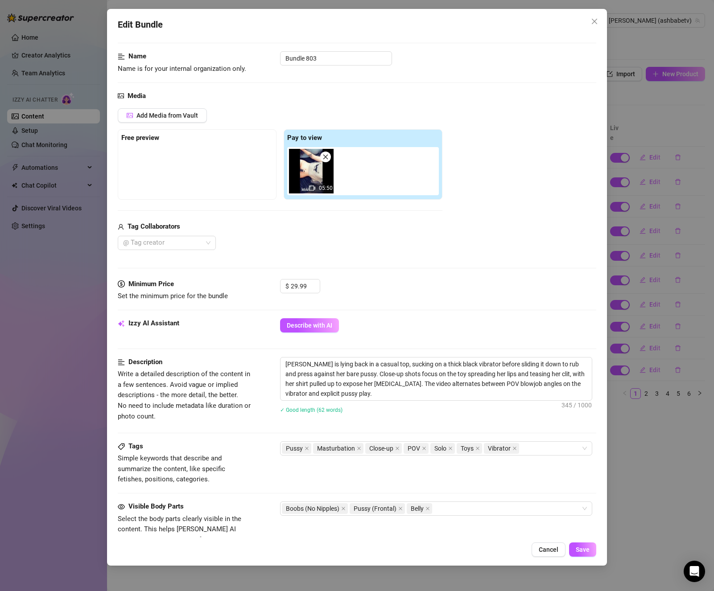
click at [539, 424] on div "Ashley is lying back in a casual top, sucking on a thick black vibrator before …" at bounding box center [438, 391] width 316 height 68
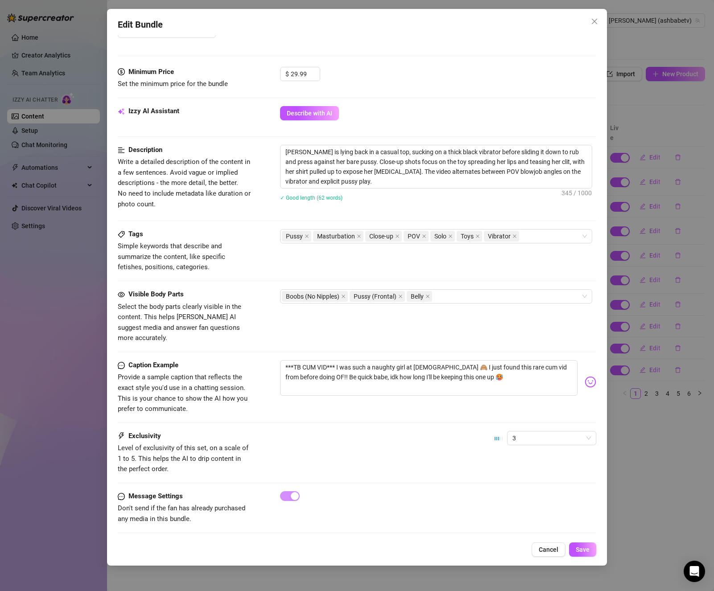
scroll to position [258, 0]
click at [580, 551] on span "Save" at bounding box center [583, 549] width 14 height 7
